Goal: Communication & Community: Answer question/provide support

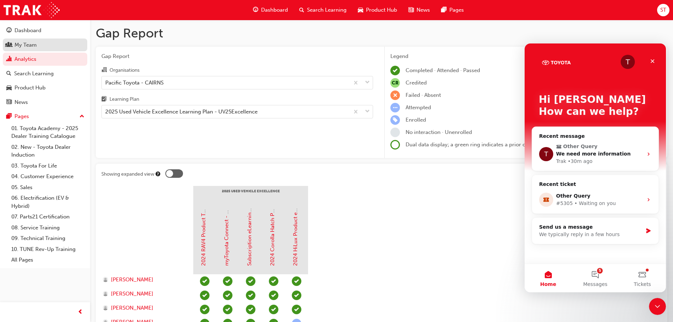
click at [24, 48] on div "My Team" at bounding box center [25, 45] width 22 height 8
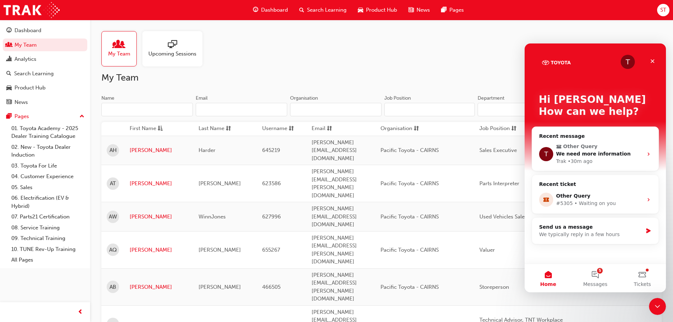
click at [154, 109] on input "Name" at bounding box center [146, 109] width 91 height 13
click at [26, 46] on link "My Team" at bounding box center [45, 44] width 84 height 13
click at [35, 73] on div "Search Learning" at bounding box center [34, 74] width 40 height 8
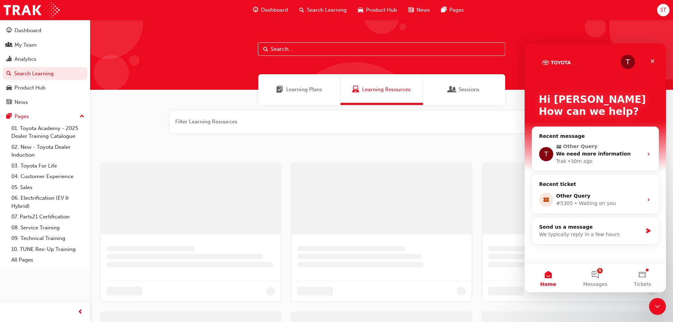
click at [230, 123] on button "button" at bounding box center [382, 122] width 424 height 23
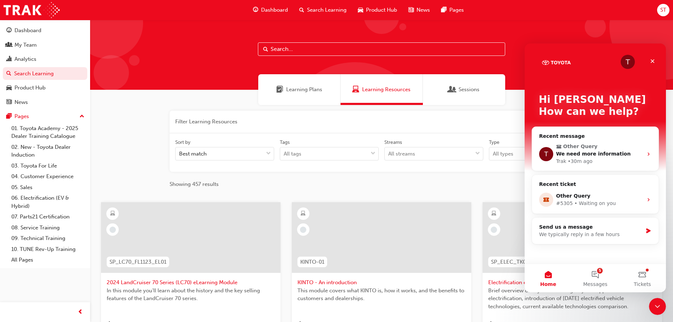
click at [312, 43] on input "text" at bounding box center [381, 48] width 247 height 13
type input "tfl"
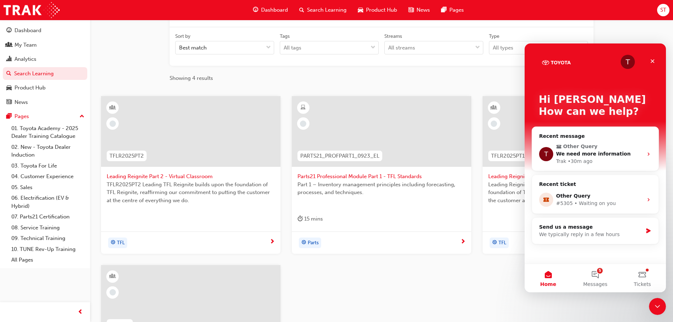
scroll to position [212, 0]
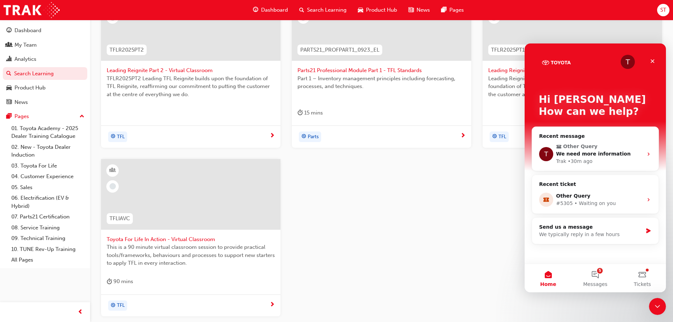
click at [170, 240] on span "Toyota For Life In Action - Virtual Classroom" at bounding box center [191, 239] width 168 height 8
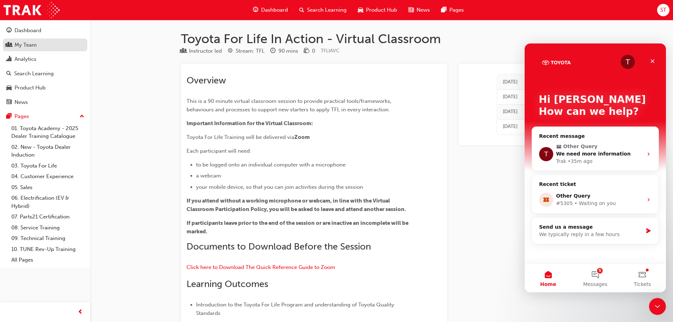
click at [23, 47] on div "My Team" at bounding box center [25, 45] width 22 height 8
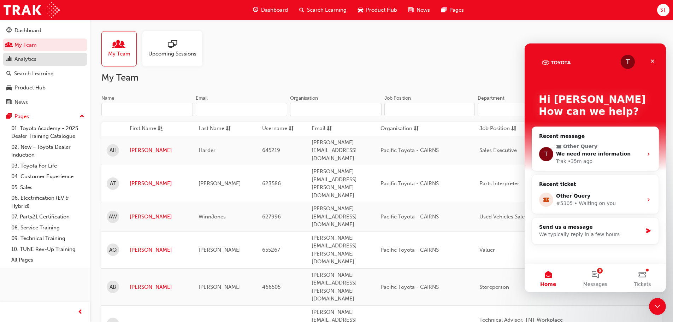
click at [26, 58] on div "Analytics" at bounding box center [25, 59] width 22 height 8
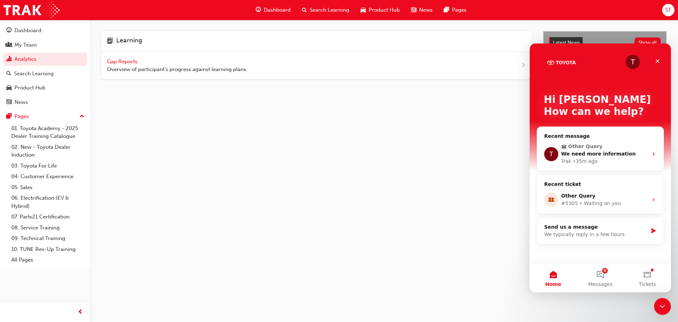
click at [128, 61] on span "Gap Reports" at bounding box center [123, 61] width 32 height 6
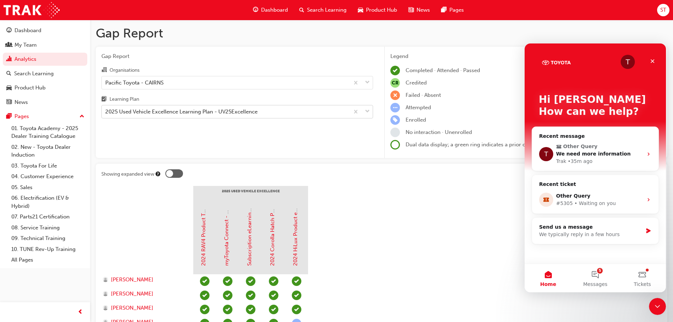
click at [198, 108] on div "2025 Used Vehicle Excellence Learning Plan - UV25Excellence" at bounding box center [181, 112] width 152 height 8
click at [106, 108] on input "Learning Plan 2025 Used Vehicle Excellence Learning Plan - UV25Excellence" at bounding box center [105, 111] width 1 height 6
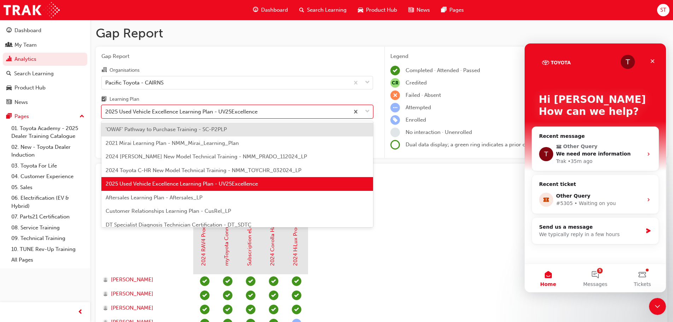
click at [190, 130] on span "'OWAF' Pathway to Purchase Training - SC-P2PLP" at bounding box center [166, 129] width 121 height 6
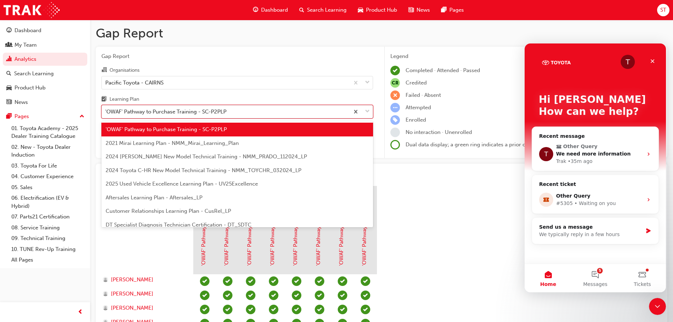
click at [192, 116] on div "'OWAF' Pathway to Purchase Training - SC-P2PLP" at bounding box center [226, 112] width 248 height 12
click at [106, 114] on input "Learning Plan option 'OWAF' Pathway to Purchase Training - SC-P2PLP, selected. …" at bounding box center [105, 111] width 1 height 6
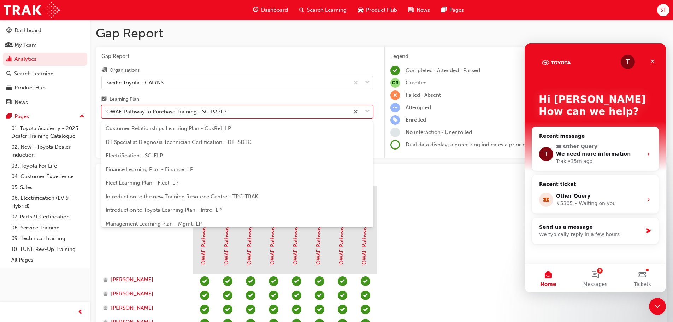
scroll to position [141, 0]
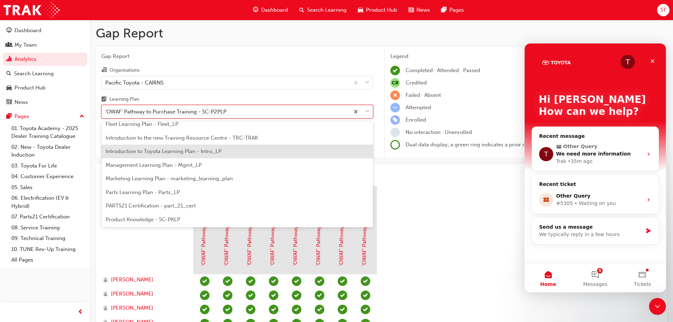
click at [171, 149] on span "Introduction to Toyota Learning Plan - Intro_LP" at bounding box center [164, 151] width 116 height 6
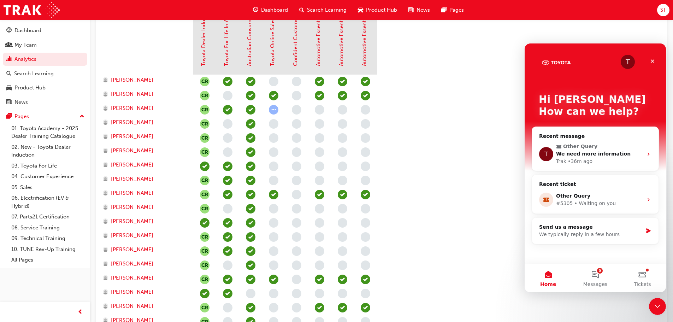
scroll to position [167, 0]
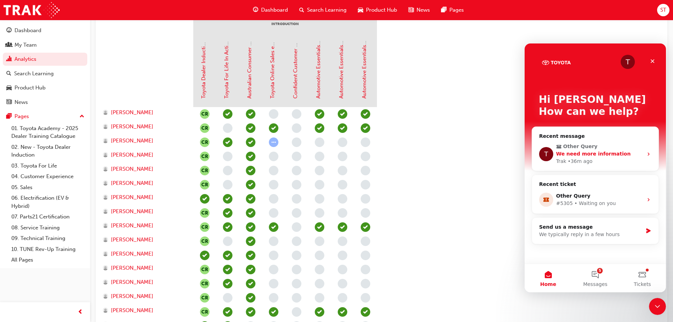
click at [579, 159] on div "• 36m ago" at bounding box center [580, 161] width 25 height 7
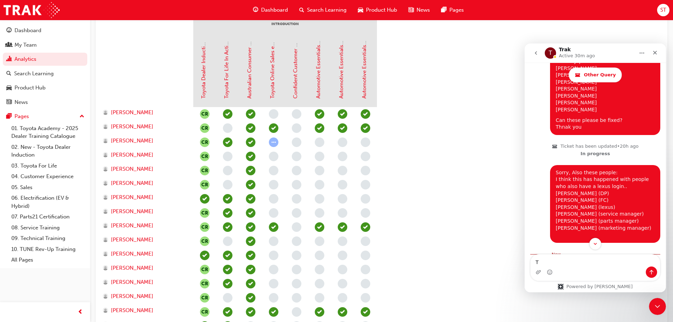
scroll to position [1771, 0]
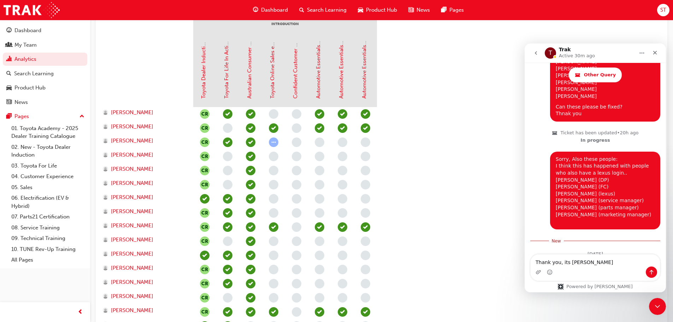
click at [565, 260] on textarea "Thank you, its [PERSON_NAME]" at bounding box center [594, 260] width 129 height 12
click at [619, 262] on textarea "Thank you, [PERSON_NAME]" at bounding box center [594, 260] width 129 height 12
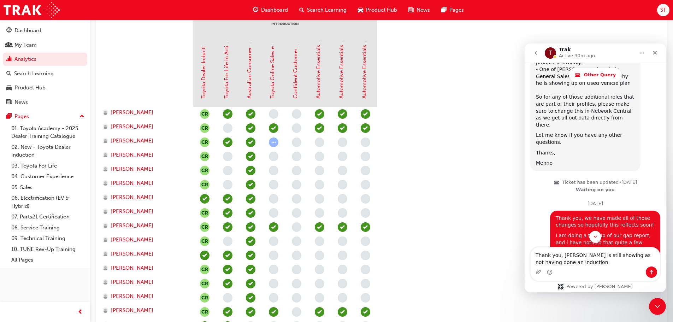
scroll to position [1425, 0]
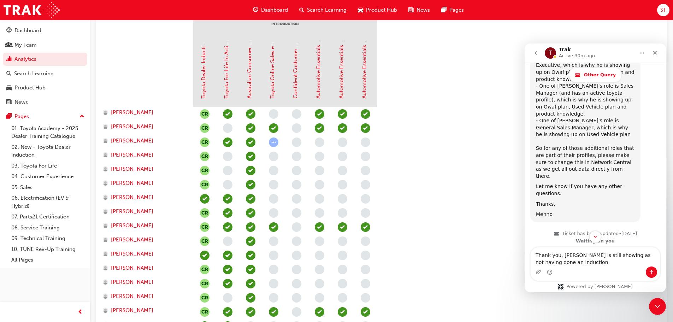
type textarea "Thank you, [PERSON_NAME] is still showing as not having done an induction"
click at [652, 271] on icon "Send a message…" at bounding box center [651, 272] width 4 height 5
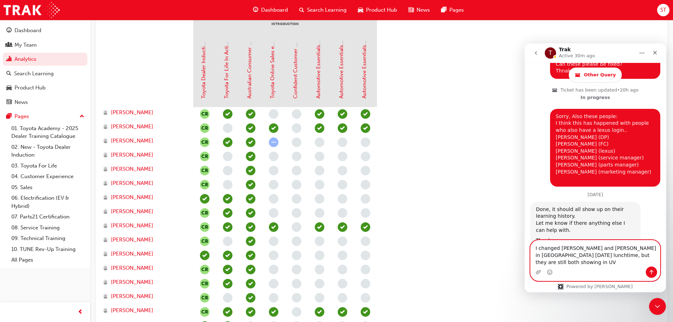
scroll to position [1821, 0]
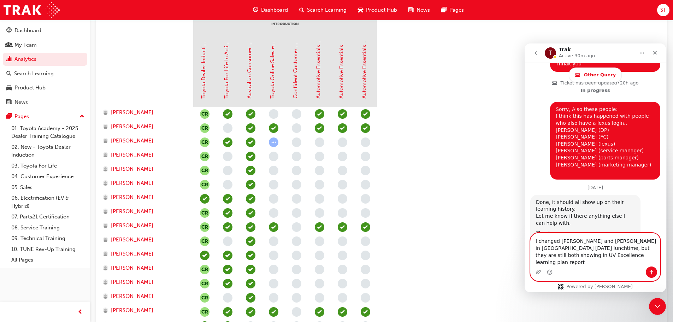
type textarea "I changed [PERSON_NAME] and [PERSON_NAME] in [GEOGRAPHIC_DATA] [DATE] lunchtime…"
click at [653, 270] on icon "Send a message…" at bounding box center [651, 272] width 6 height 6
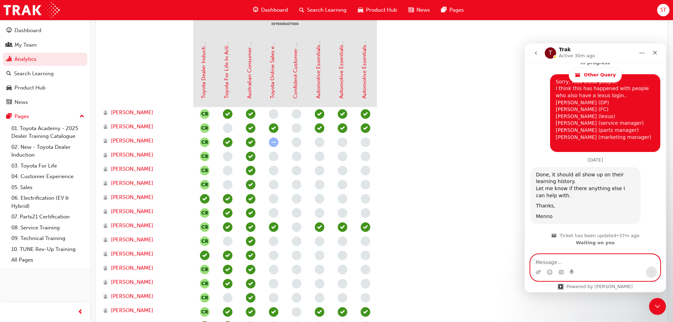
scroll to position [1849, 0]
